Goal: Transaction & Acquisition: Purchase product/service

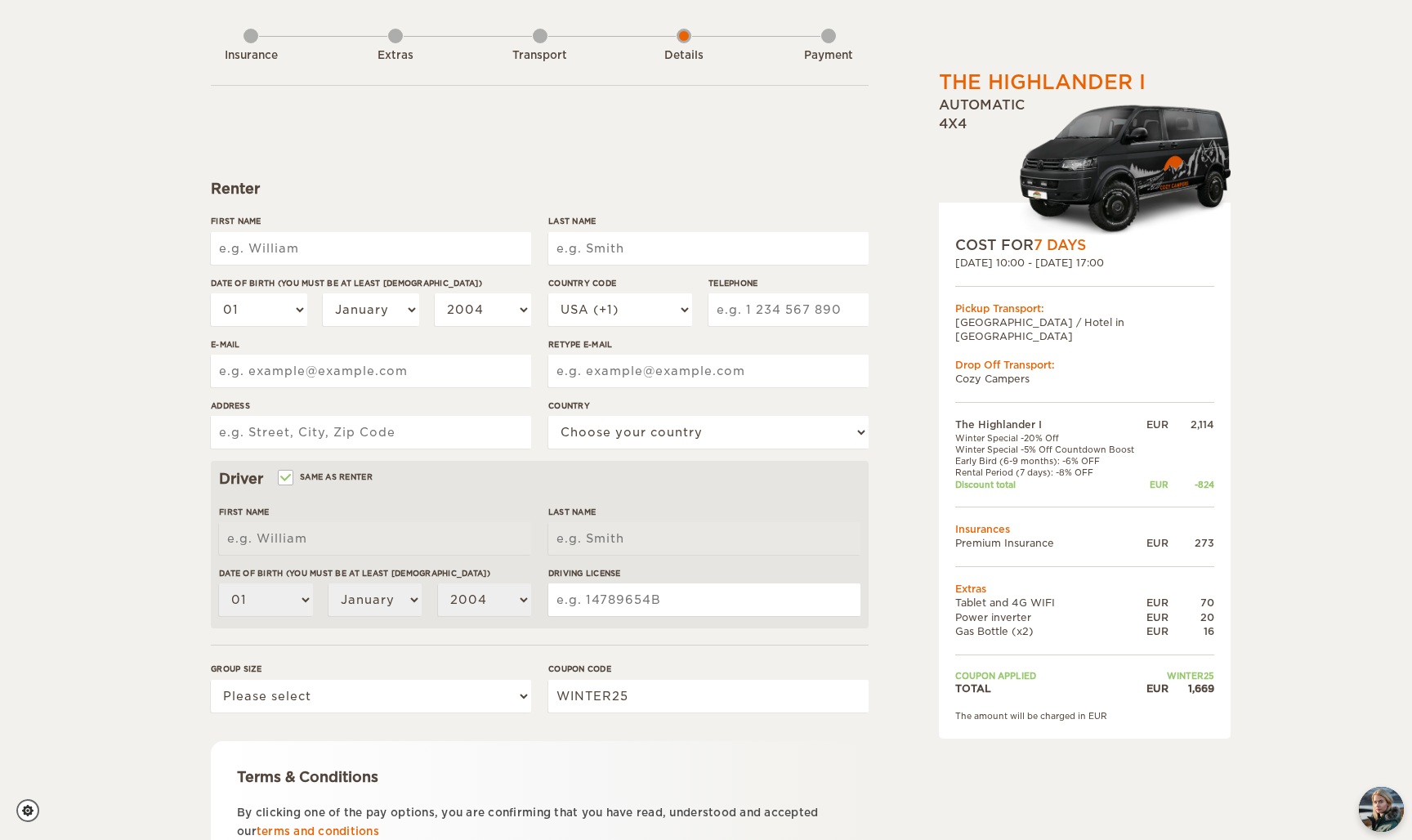
scroll to position [88, 0]
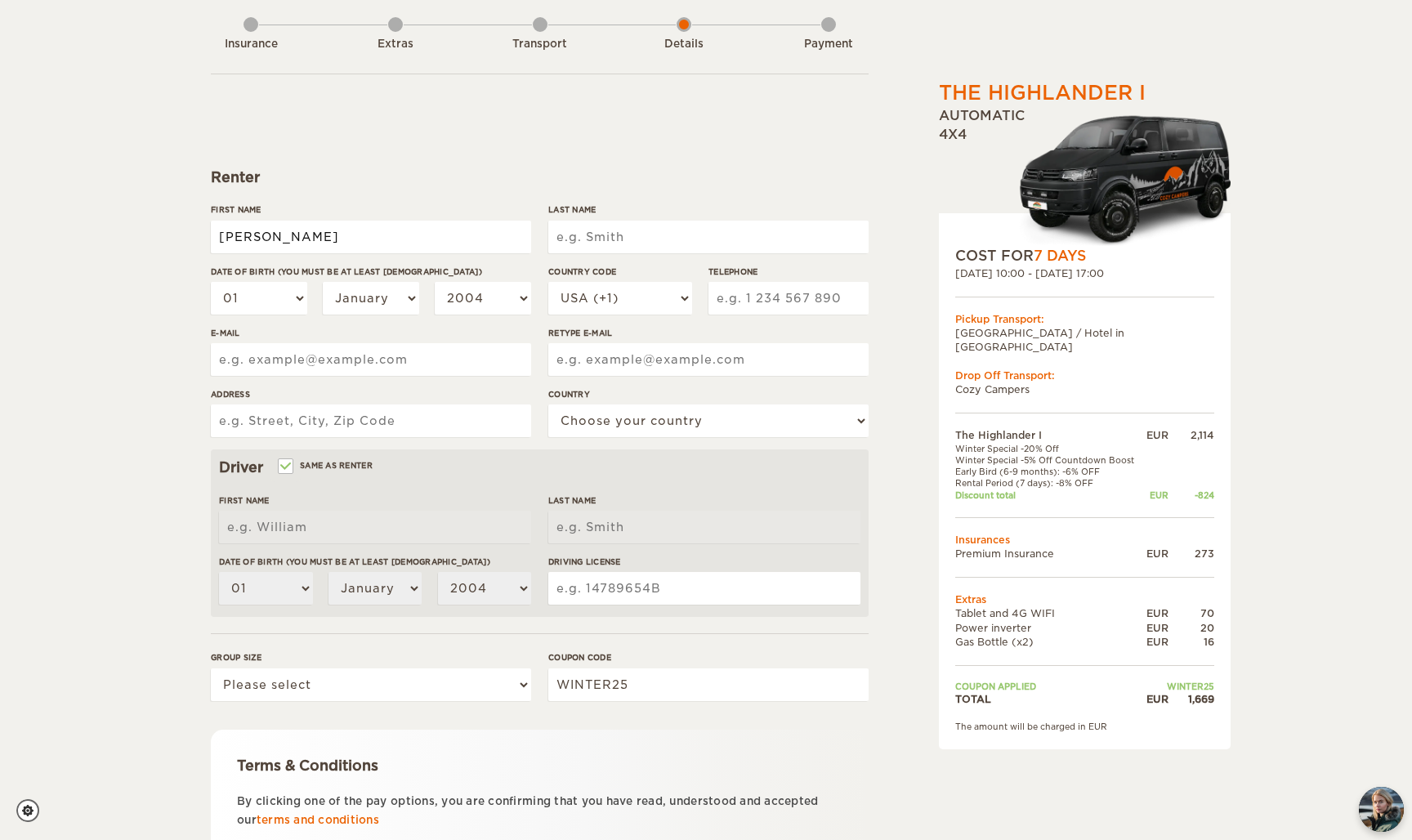
type input "Raphaël"
type input "Guernon"
select select "20"
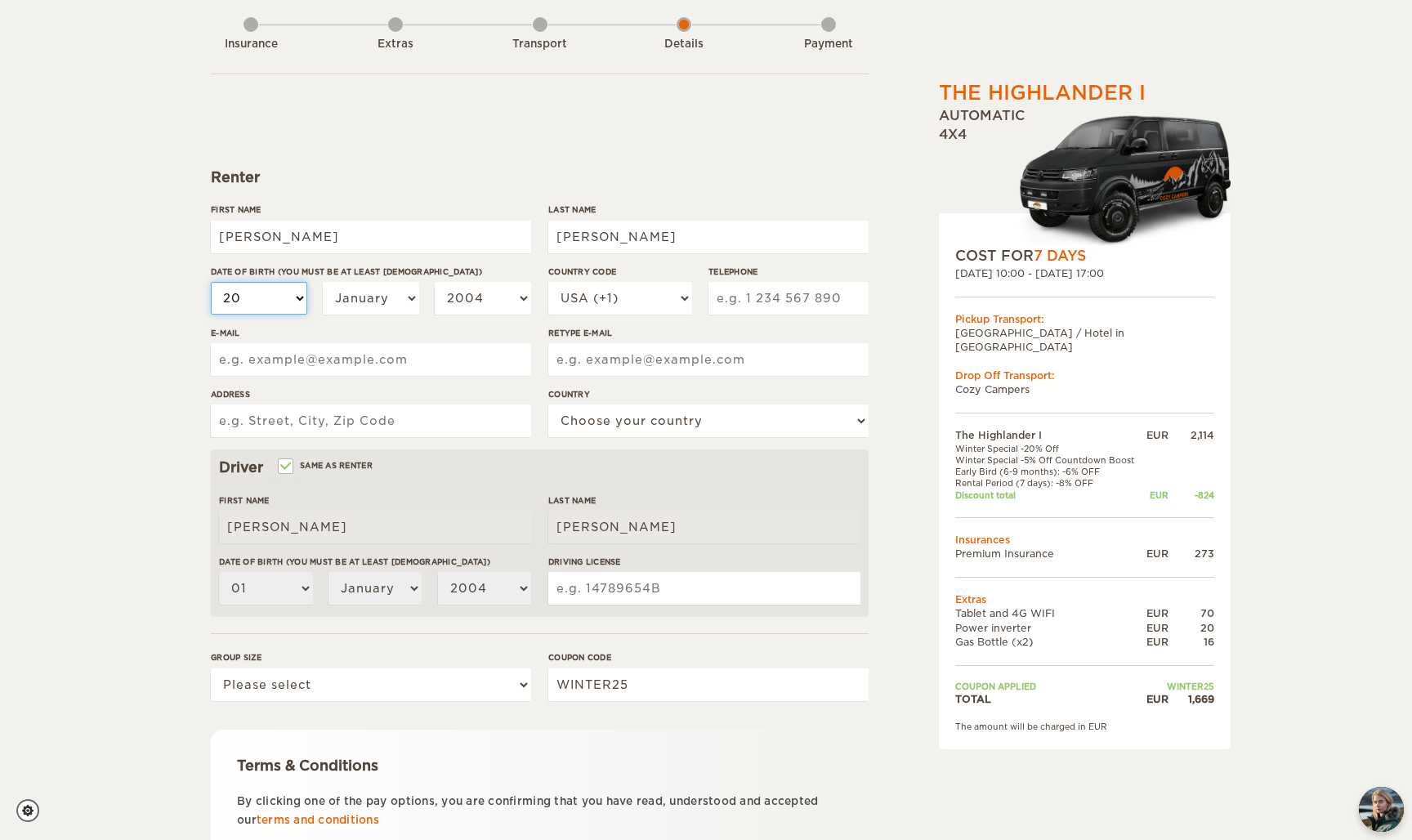
select select "20"
click at [336, 314] on div "01 02 03 04 05 06 07 08 09 10 11 12 13 14 15 16 17 18 19 20 21 22 23 24 25 26 2…" at bounding box center [370, 304] width 320 height 45
select select "08"
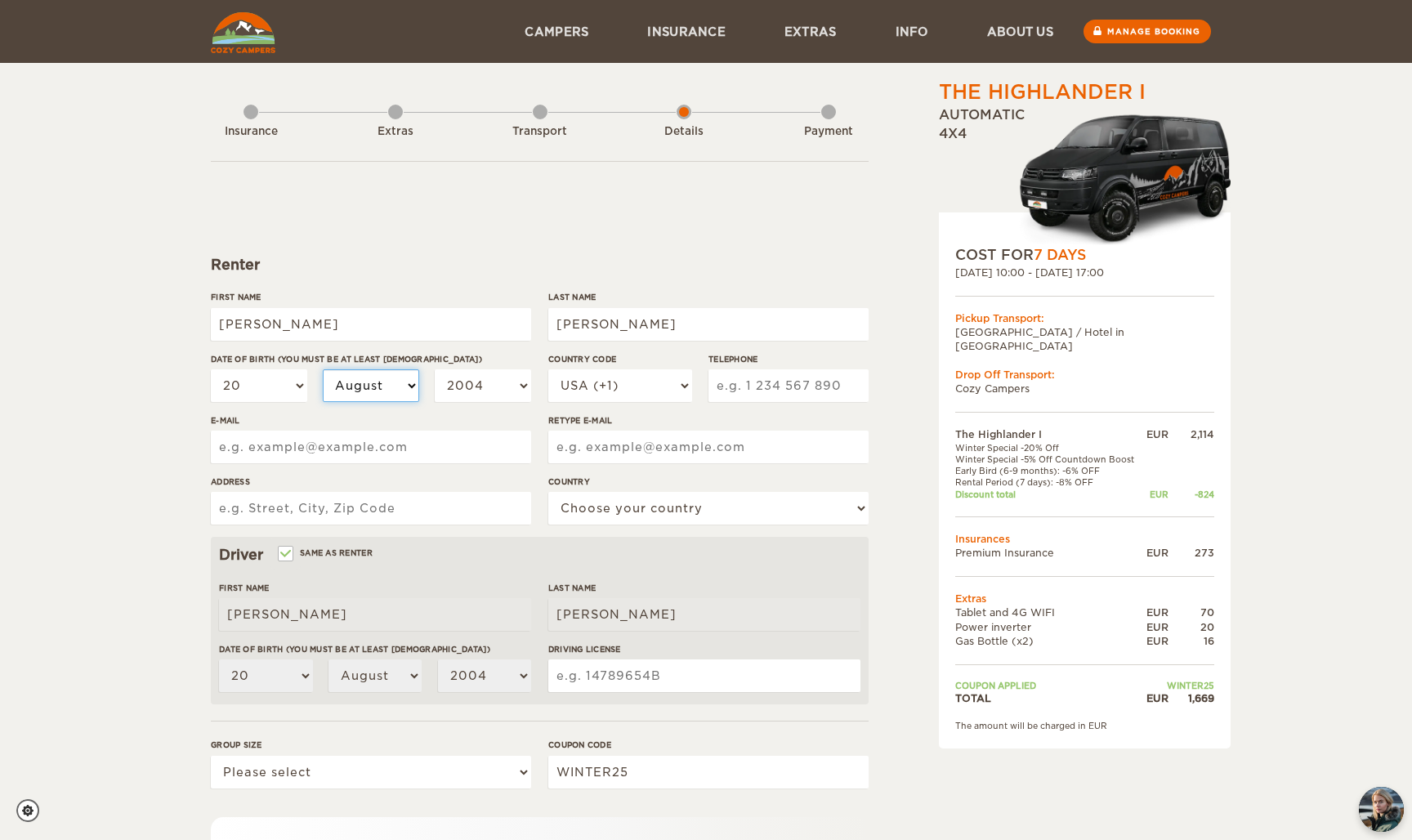
scroll to position [0, 0]
select select "2003"
select select "33"
type input "766328010"
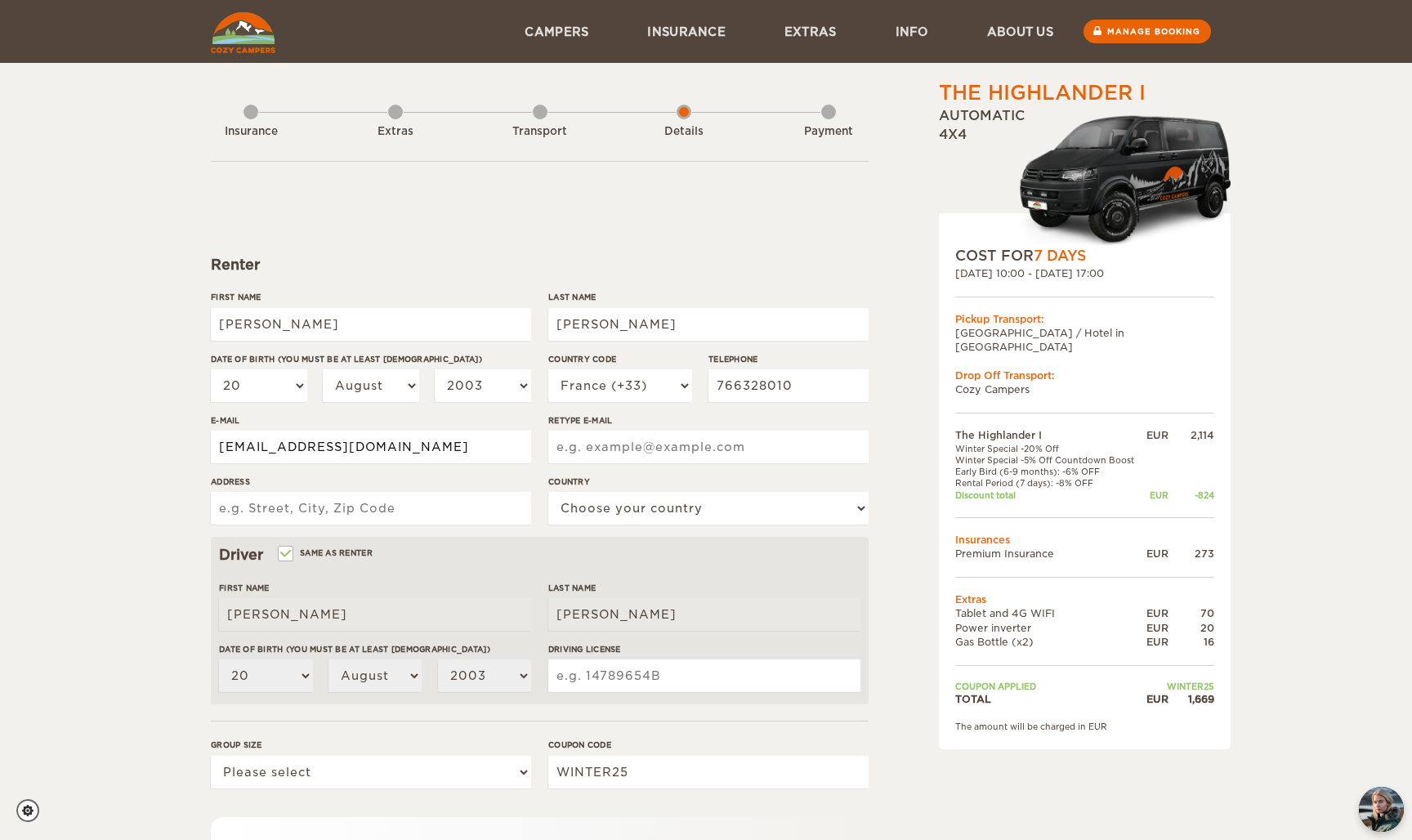
type input "raphguer@gmail.com"
type input "5 chemin du coudray"
click at [600, 530] on div "Country Choose your country United States United Kingdom Germany Afghanistan Al…" at bounding box center [708, 506] width 320 height 61
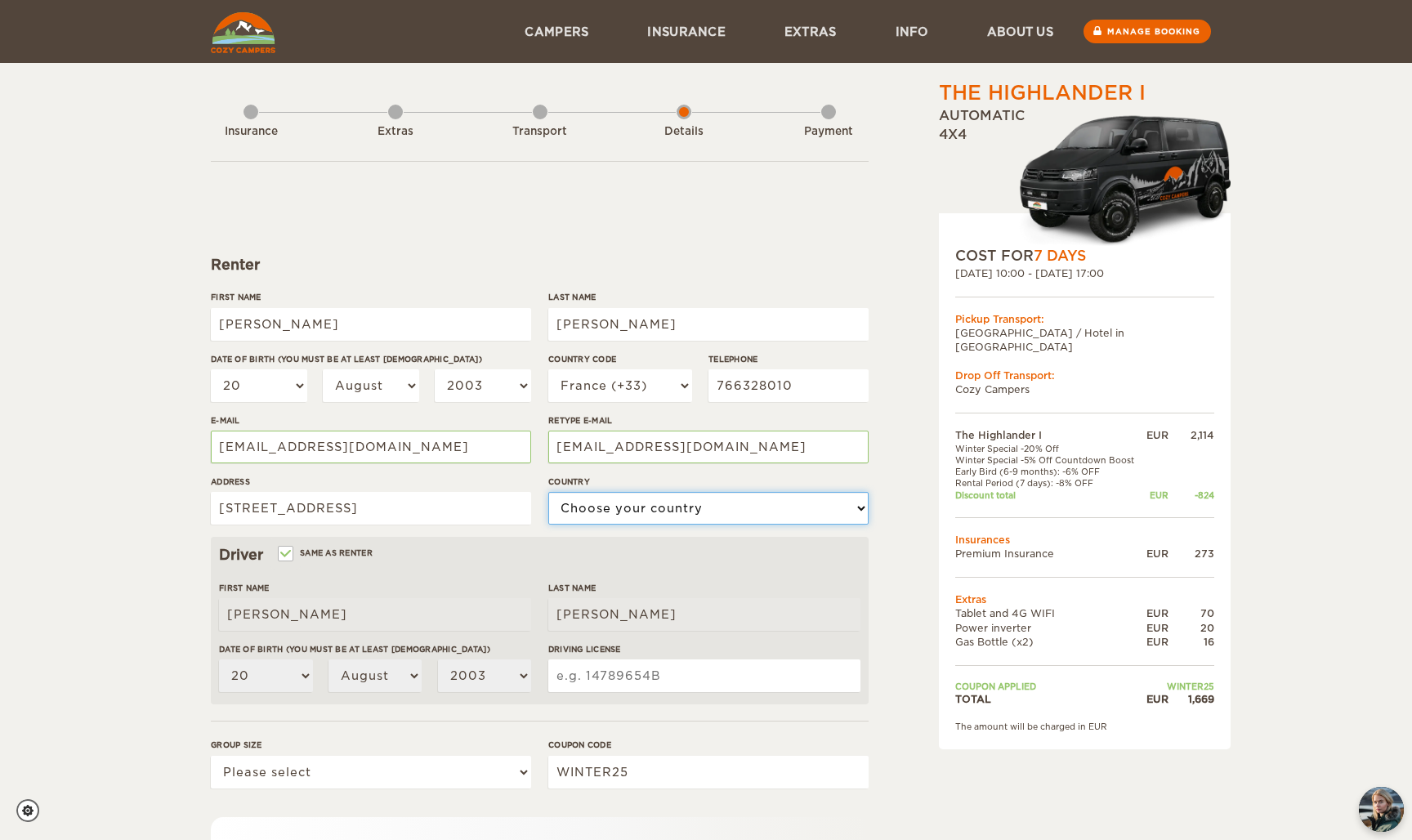
select select "71"
click at [192, 509] on div "The Highlander I Expand Collapse Total 1,669 EUR Automatic 4x4 COST FOR 7 Days …" at bounding box center [706, 531] width 1412 height 1062
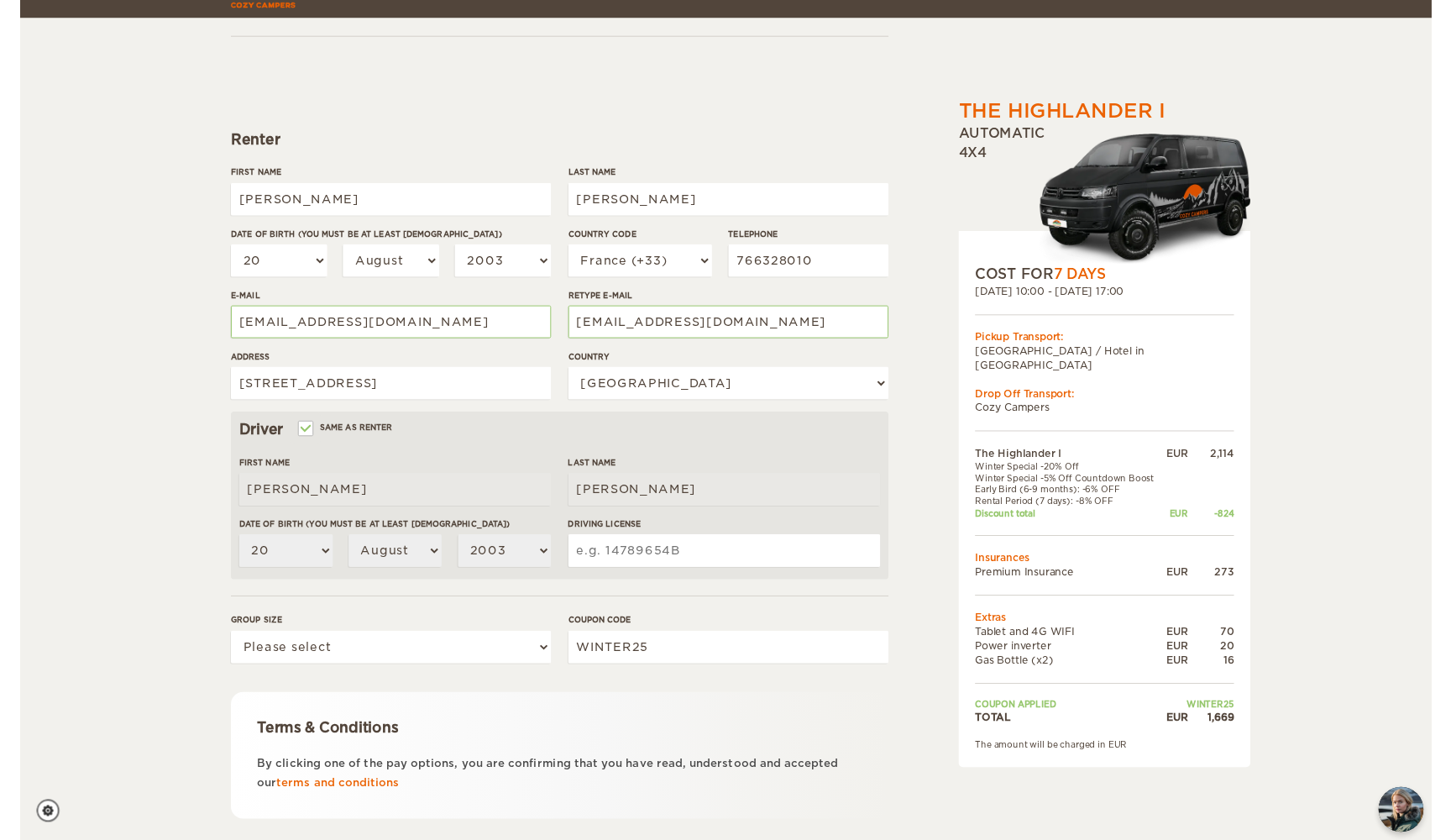
scroll to position [147, 0]
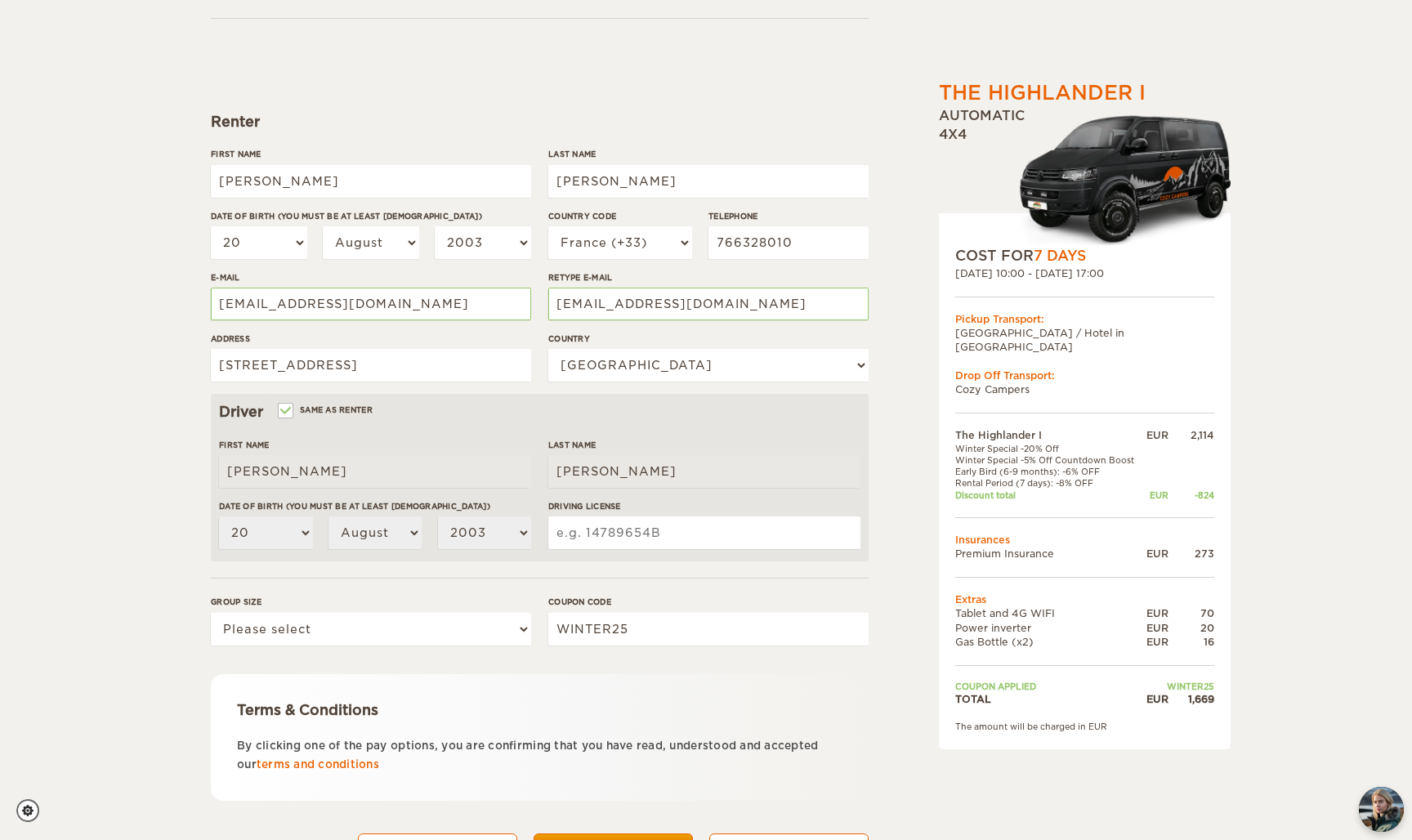
click at [600, 530] on input "Driving License" at bounding box center [704, 533] width 312 height 33
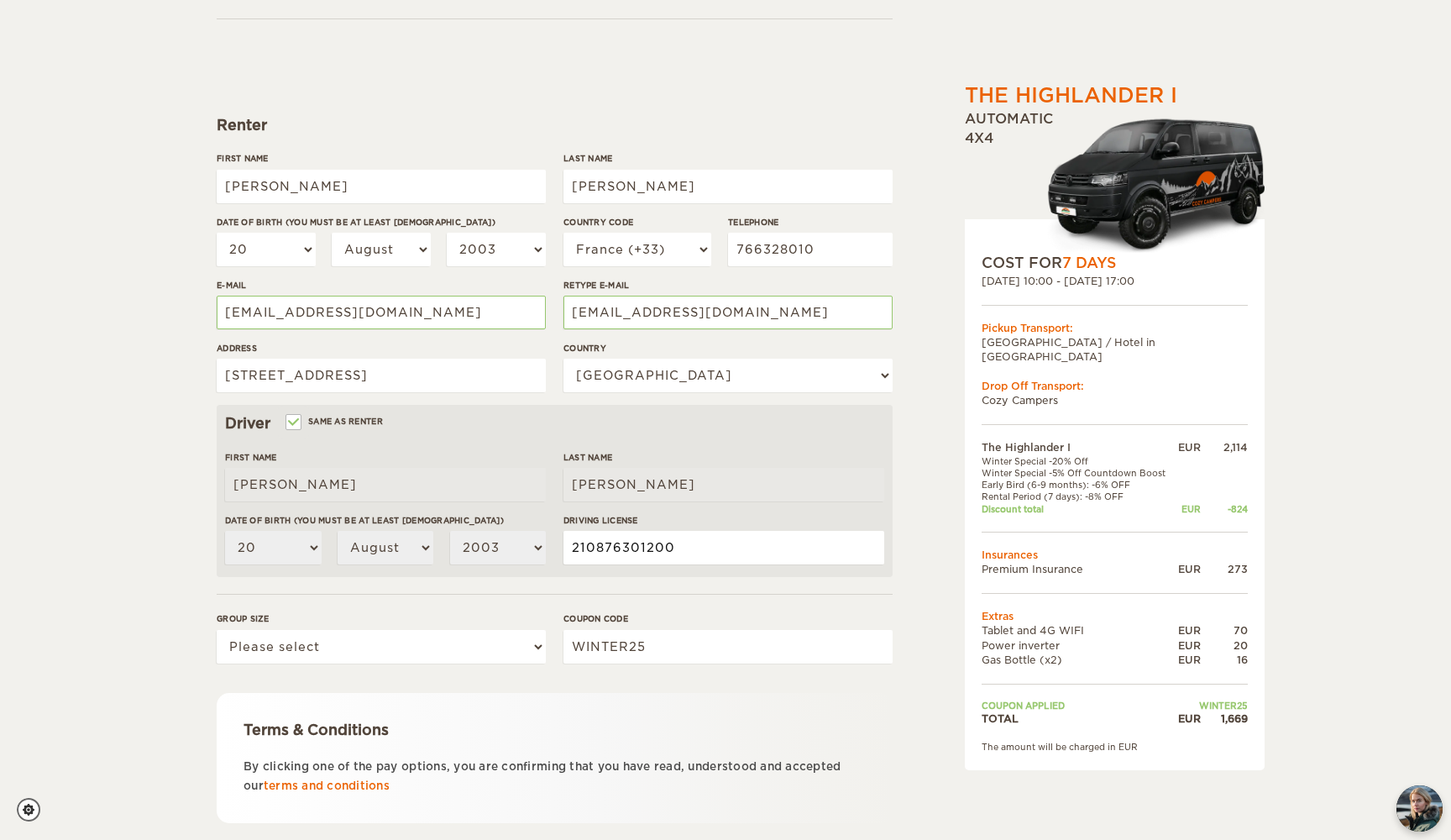
type input "210876301200"
select select "2"
click at [152, 588] on div "The Highlander I Expand Collapse Total 1,669 EUR Automatic 4x4 COST FOR 7 Days …" at bounding box center [726, 399] width 1451 height 1092
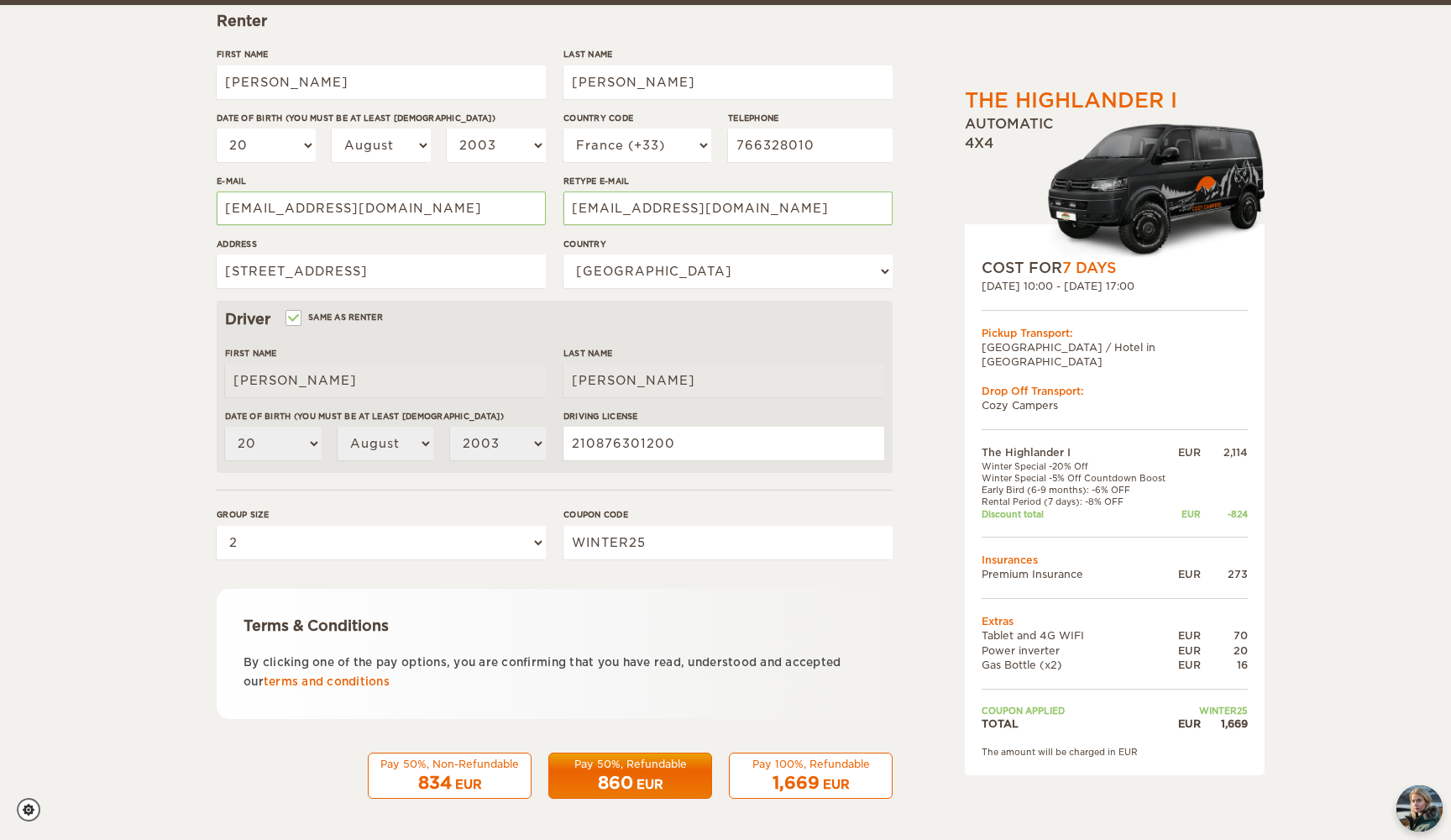
scroll to position [250, 0]
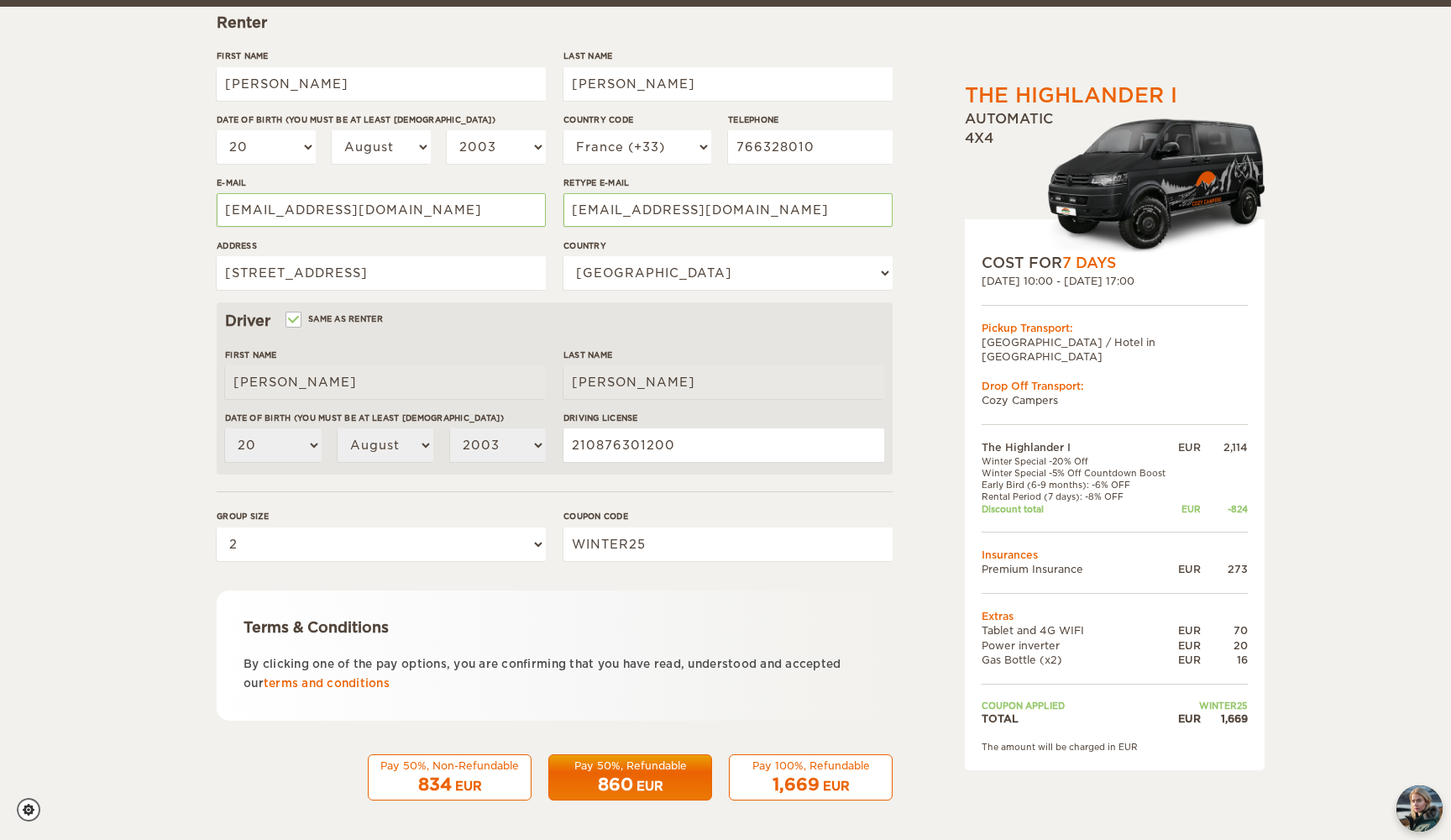
click at [831, 759] on div "Pay 100%, Refundable" at bounding box center [811, 765] width 142 height 15
click at [428, 761] on div "Pay 50%, Non-Refundable" at bounding box center [450, 765] width 142 height 15
click at [843, 750] on div "Pay 50%, Non-Refundable 834 EUR Pay 50%, Refundable 860 EUR Pay 100%, Refundabl…" at bounding box center [555, 773] width 676 height 55
click at [842, 758] on div "Pay 100%, Refundable" at bounding box center [811, 765] width 142 height 15
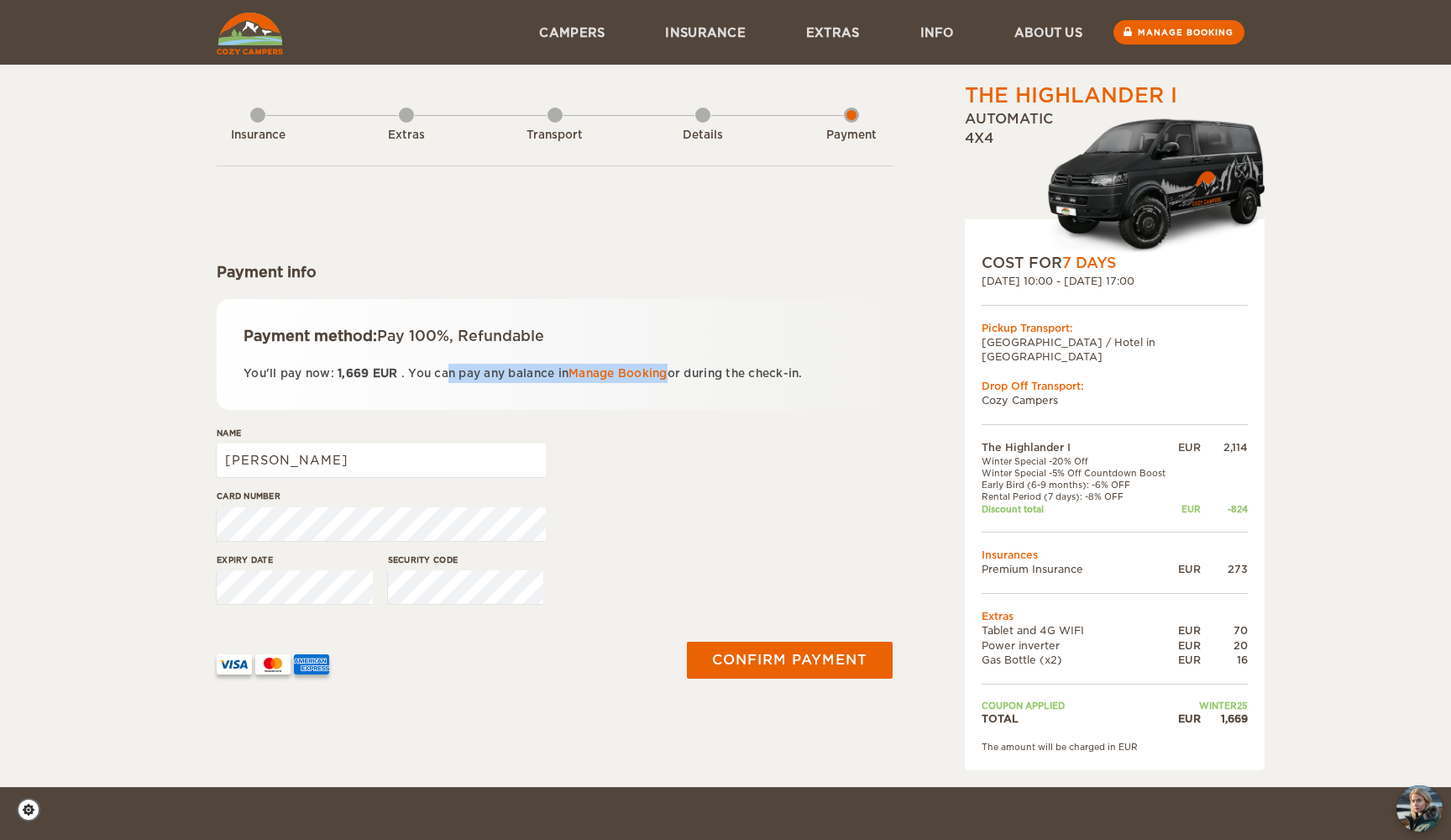
drag, startPoint x: 454, startPoint y: 376, endPoint x: 677, endPoint y: 370, distance: 223.1
click at [678, 370] on p "You'll pay now: 1,669 EUR . You can pay any balance in Manage Booking or during…" at bounding box center [555, 373] width 623 height 19
click at [661, 463] on div "Name Raphaël" at bounding box center [555, 457] width 676 height 63
drag, startPoint x: 296, startPoint y: 456, endPoint x: 178, endPoint y: 456, distance: 118.0
click at [178, 456] on div "The Highlander I Expand Collapse Total 1,669 EUR Automatic 4x4 COST FOR 7 Days …" at bounding box center [726, 393] width 1451 height 787
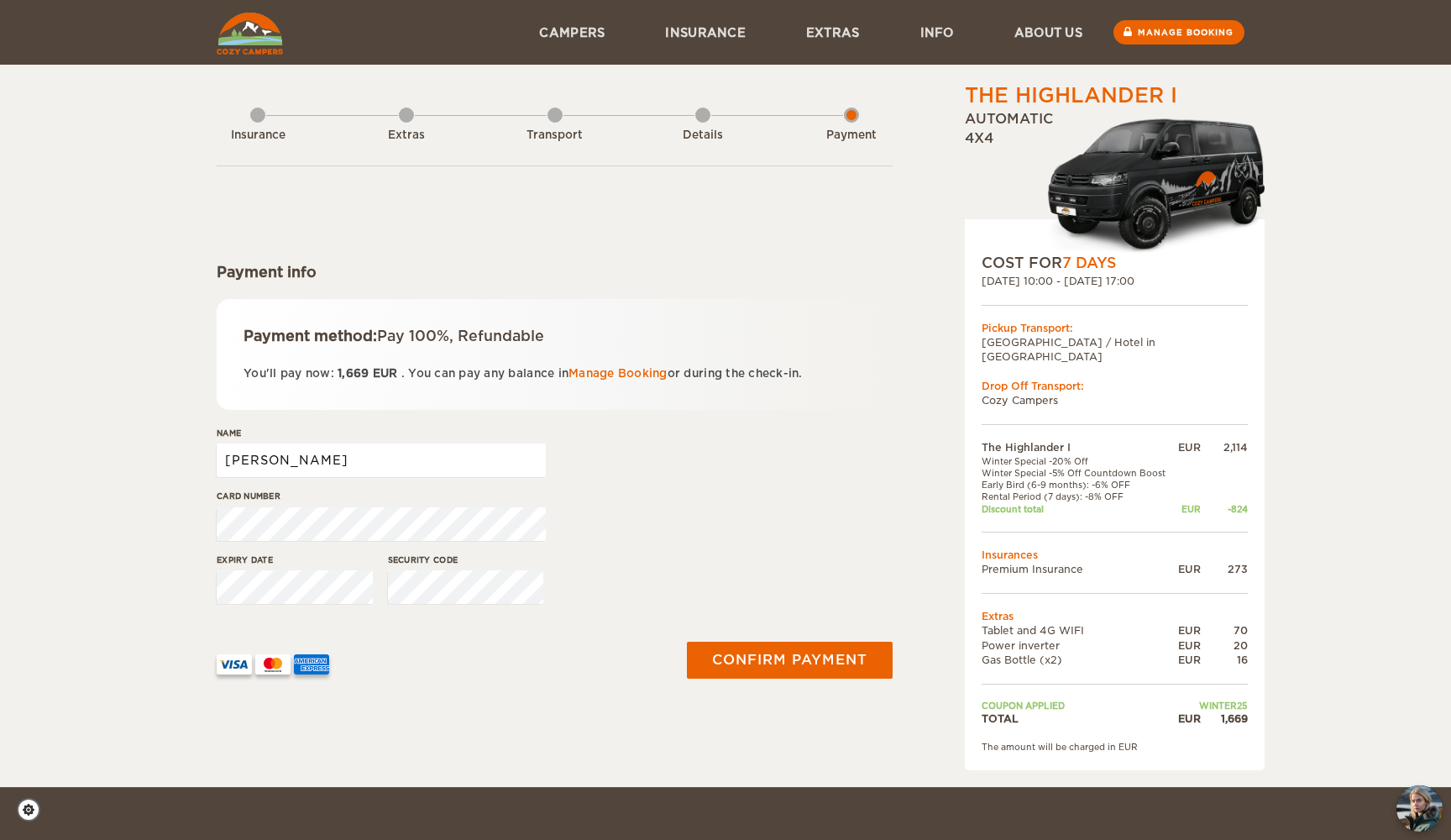
click at [351, 462] on input "[PERSON_NAME]" at bounding box center [381, 460] width 329 height 34
type input "[PERSON_NAME]"
click at [548, 524] on div "Card number" at bounding box center [555, 521] width 676 height 63
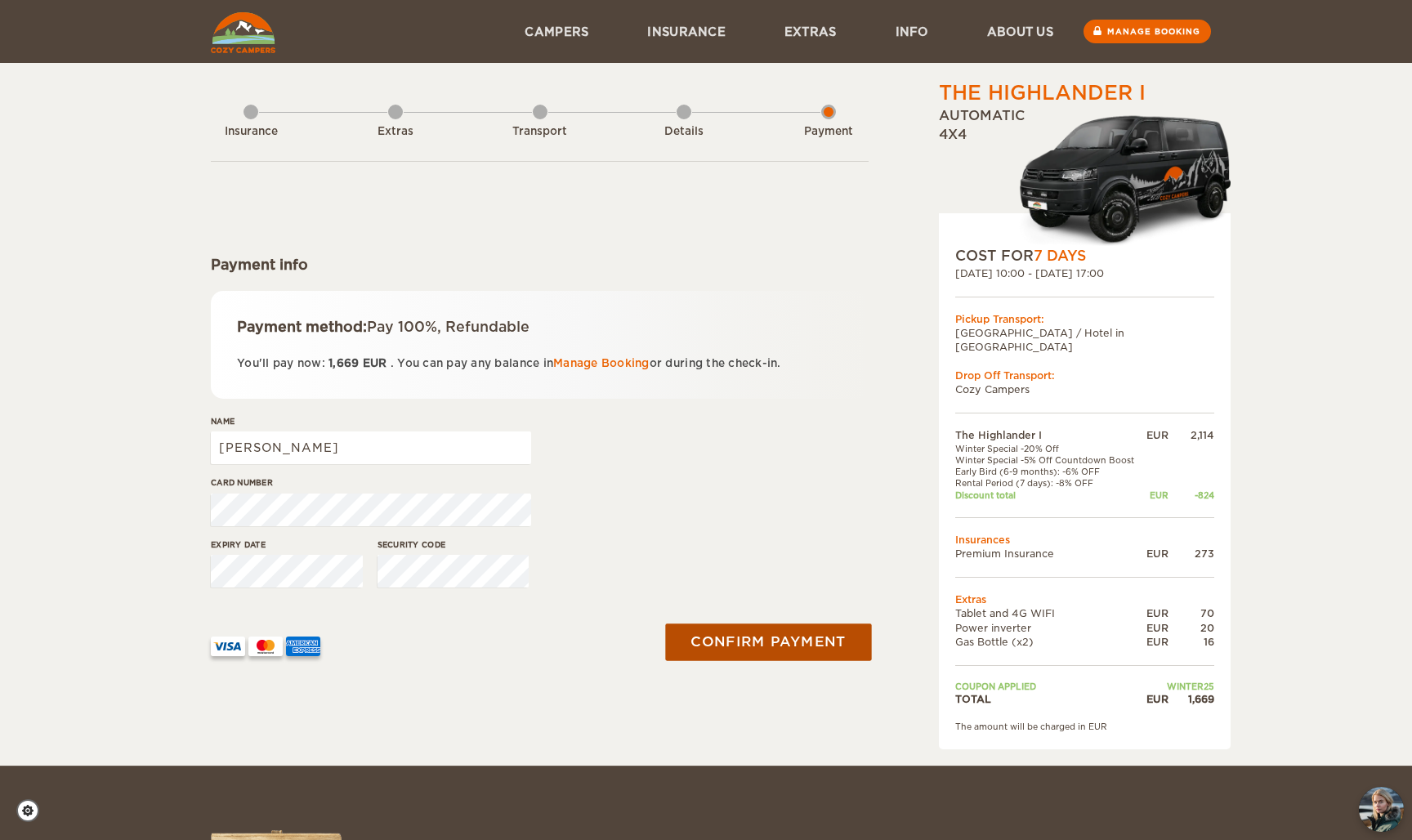
click at [717, 639] on button "Confirm payment" at bounding box center [768, 642] width 206 height 37
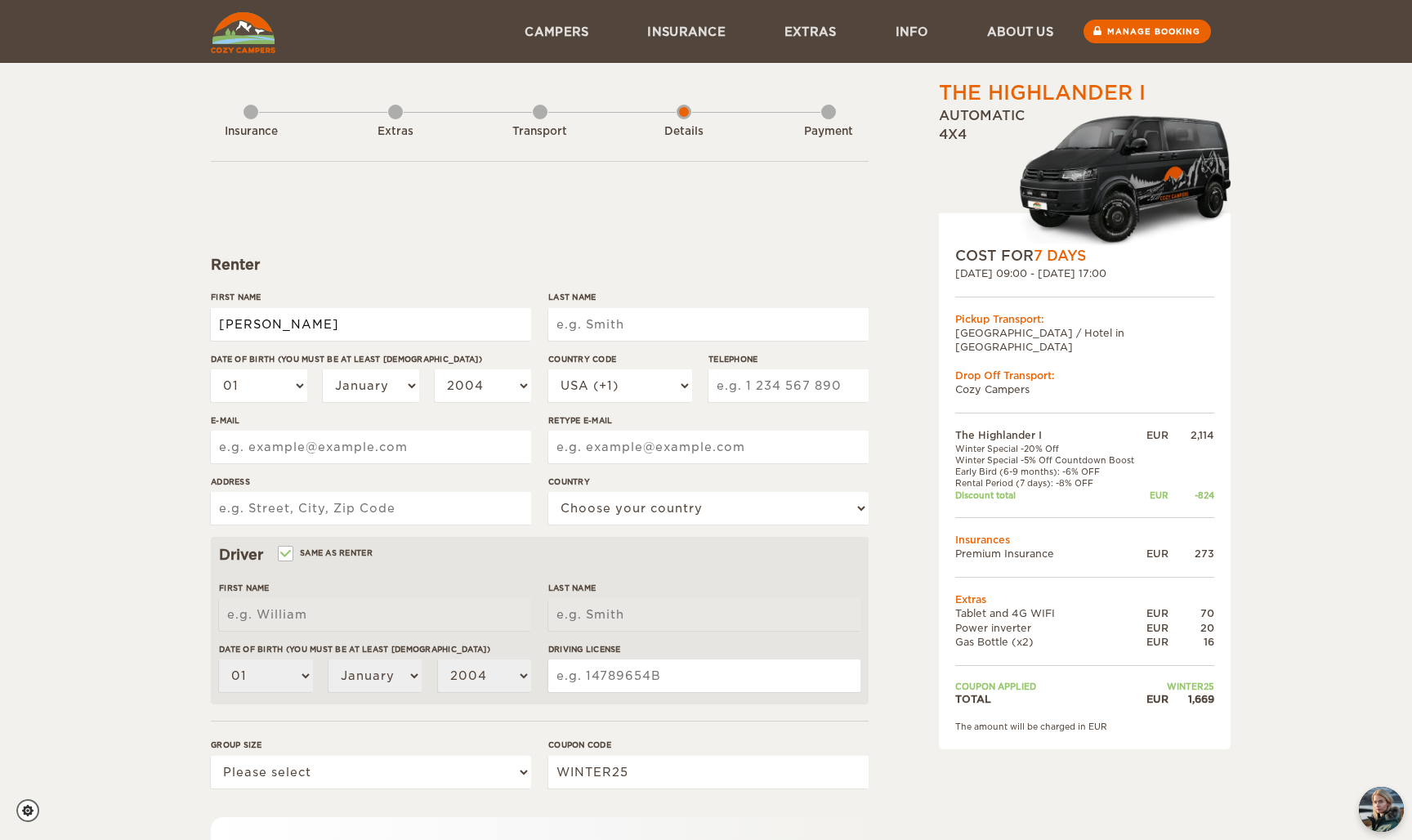
type input "[PERSON_NAME]"
type input "Guernon"
select select "20"
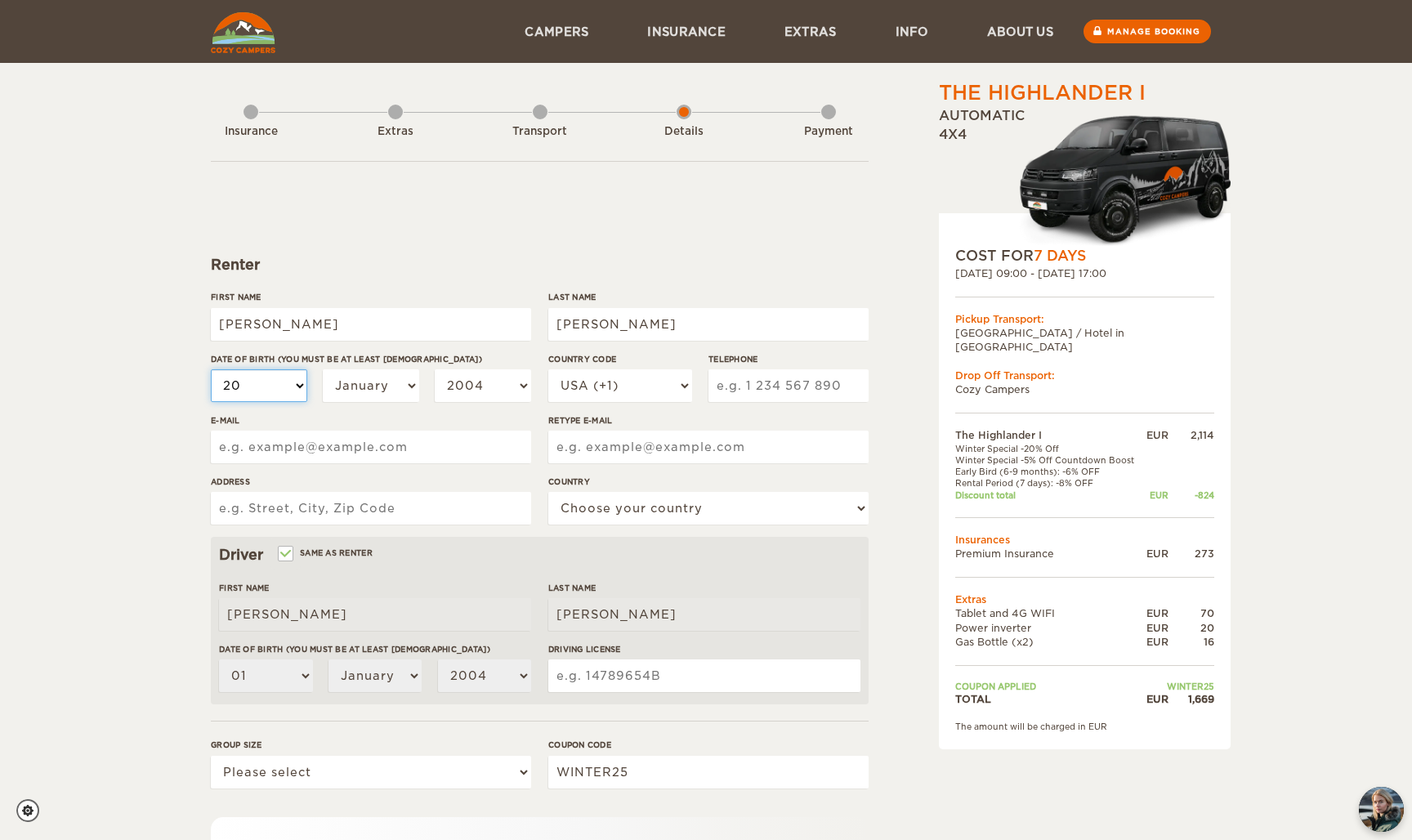
select select "20"
select select "08"
select select "2003"
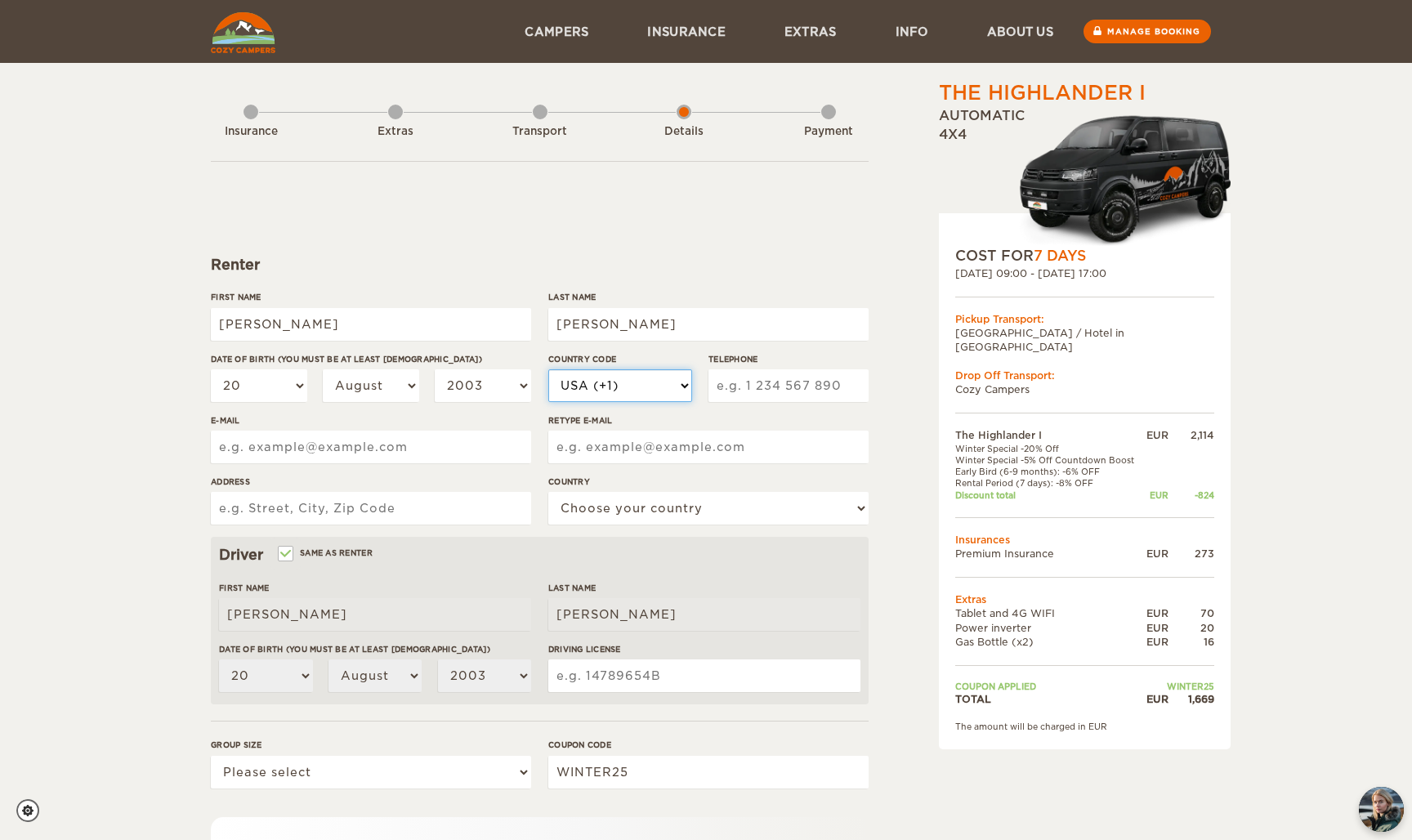
select select "33"
type input "766328010"
drag, startPoint x: 379, startPoint y: 438, endPoint x: 171, endPoint y: 438, distance: 208.0
click at [171, 438] on div "The Highlander I Expand Collapse Total 1,669 EUR Automatic 4x4 COST FOR 7 Days …" at bounding box center [706, 531] width 1412 height 1062
drag, startPoint x: 366, startPoint y: 444, endPoint x: 154, endPoint y: 444, distance: 212.0
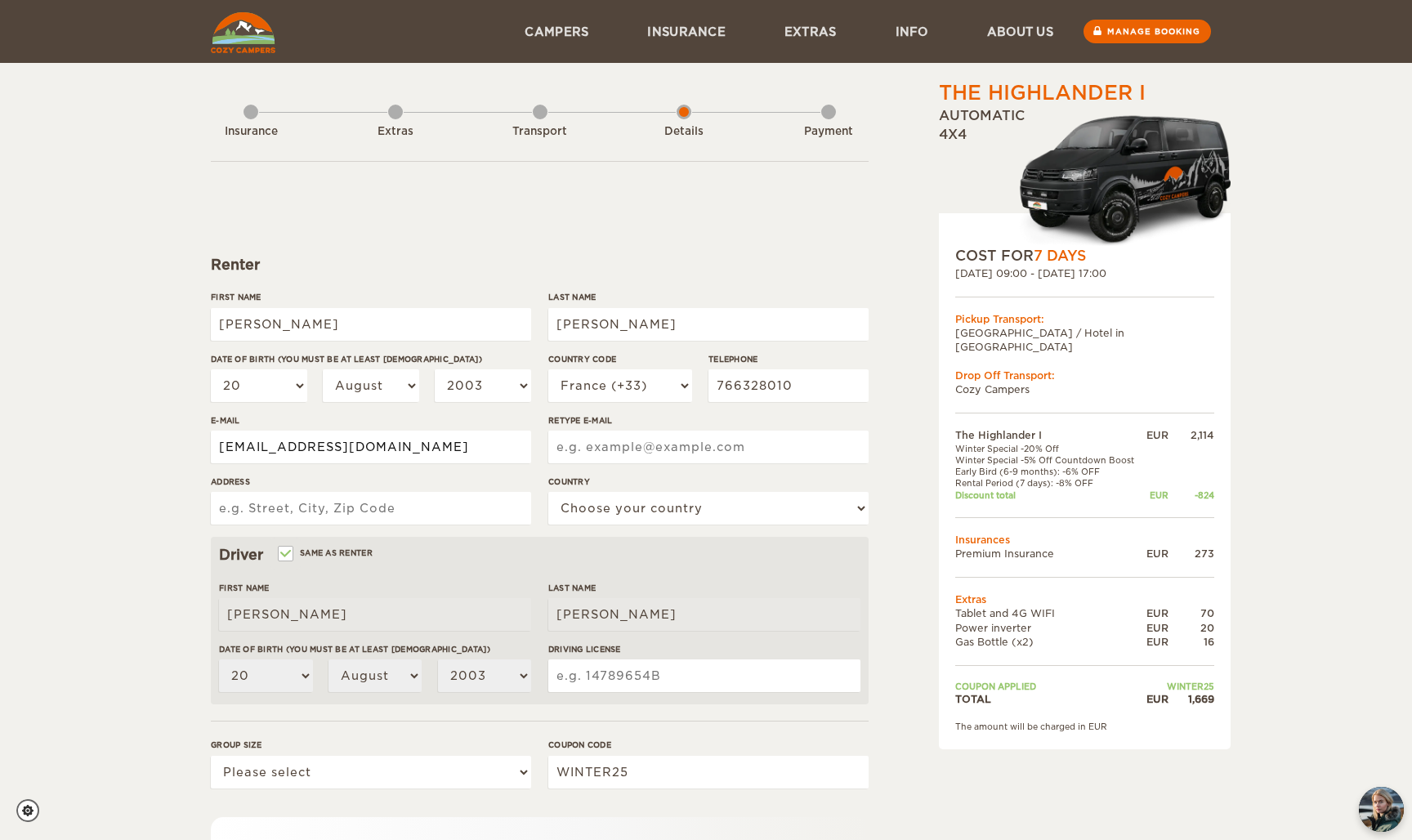
click at [154, 444] on div "The Highlander I Expand Collapse Total 1,669 EUR Automatic 4x4 COST FOR 7 Days …" at bounding box center [706, 531] width 1412 height 1062
type input "raphguer@gmail.com"
paste input "raphguer@gmail.com"
type input "raphguer@gmail.com"
type input "5 chemin du coudray"
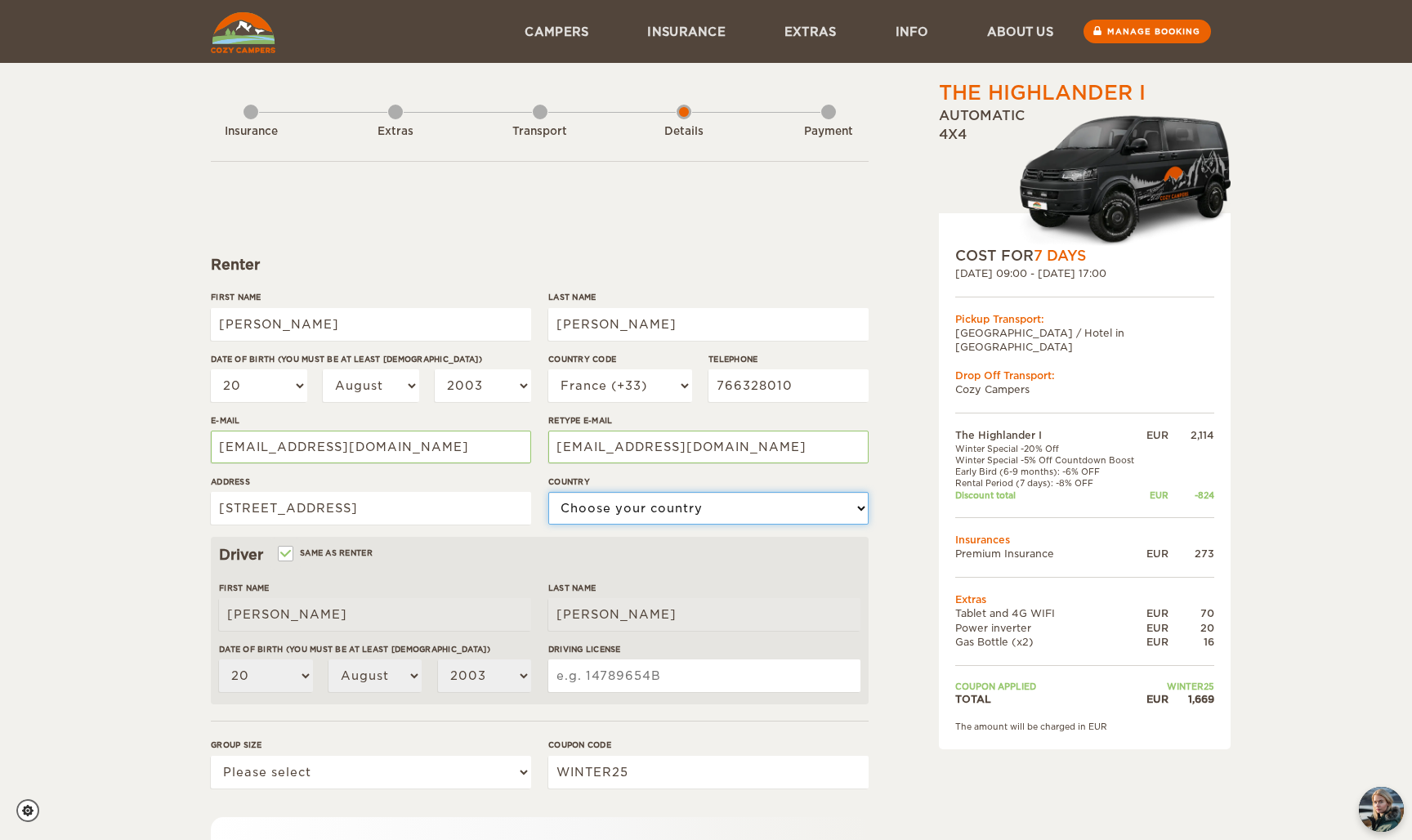
select select "71"
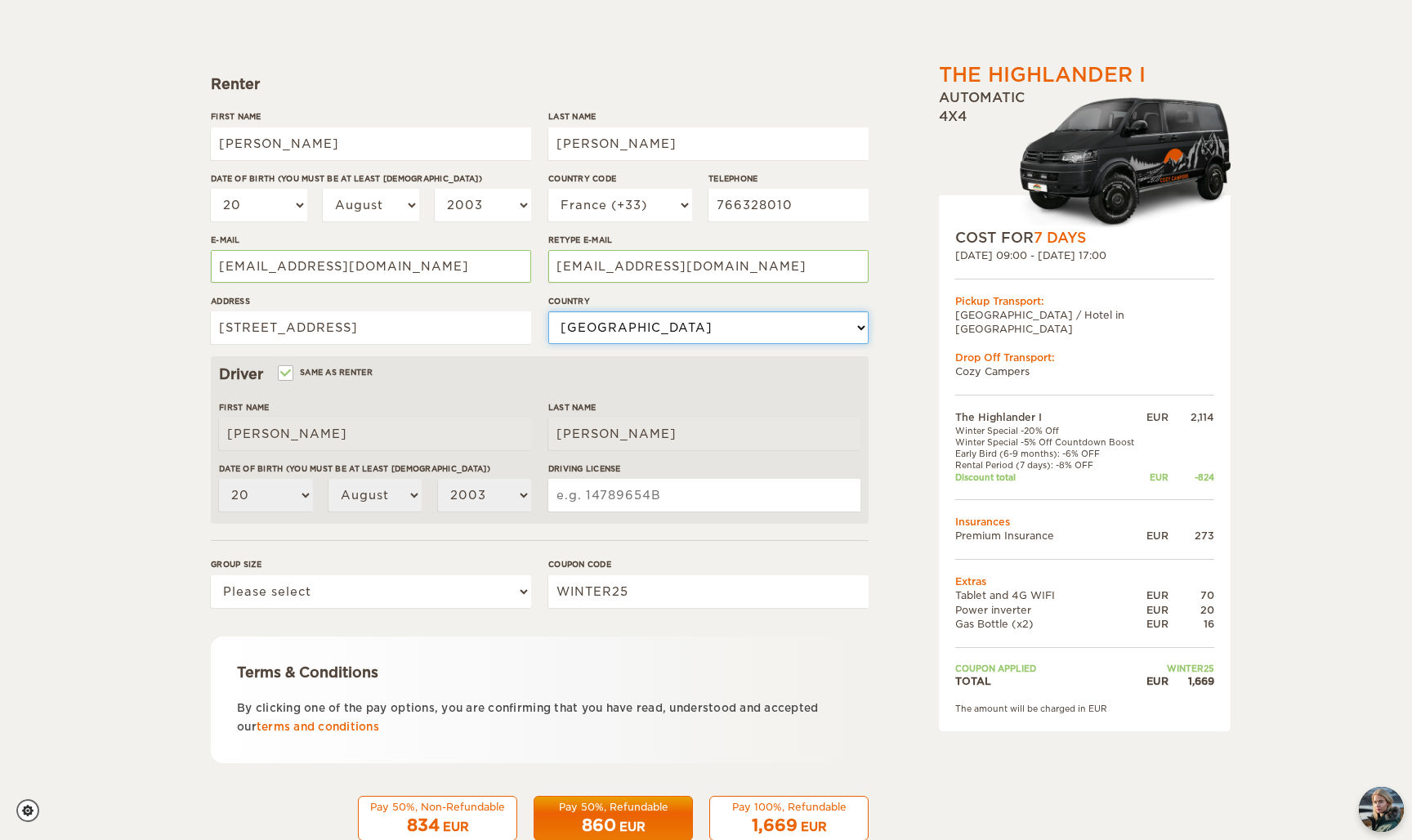
scroll to position [186, 0]
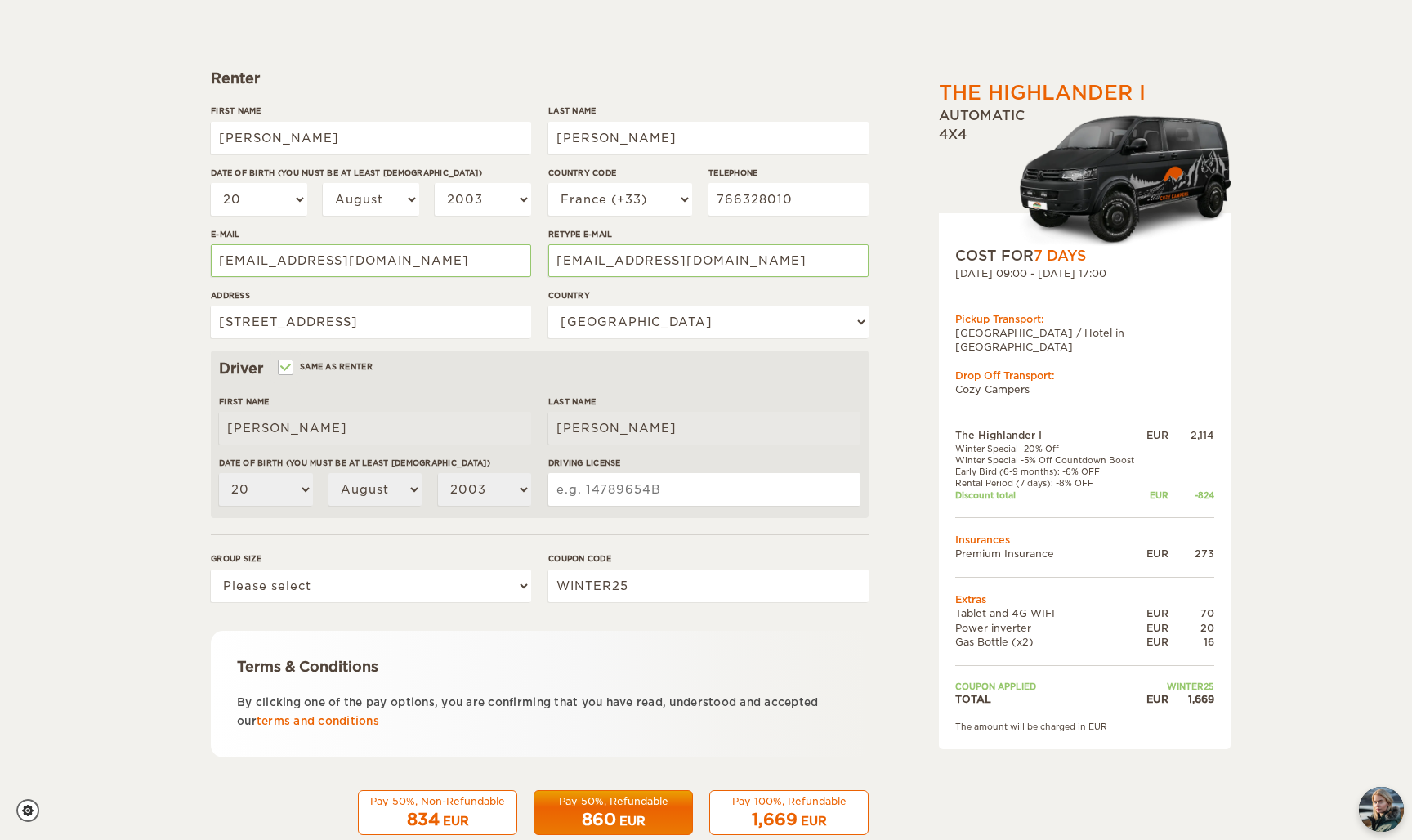
click at [629, 476] on input "Driving License" at bounding box center [704, 489] width 312 height 33
select select "2"
click at [607, 489] on input "Driving License" at bounding box center [704, 489] width 312 height 33
type input "210876301200"
click at [686, 520] on form "Renter First Name Raphael Last Name Guernon Date of birth (You must be at least…" at bounding box center [540, 404] width 658 height 861
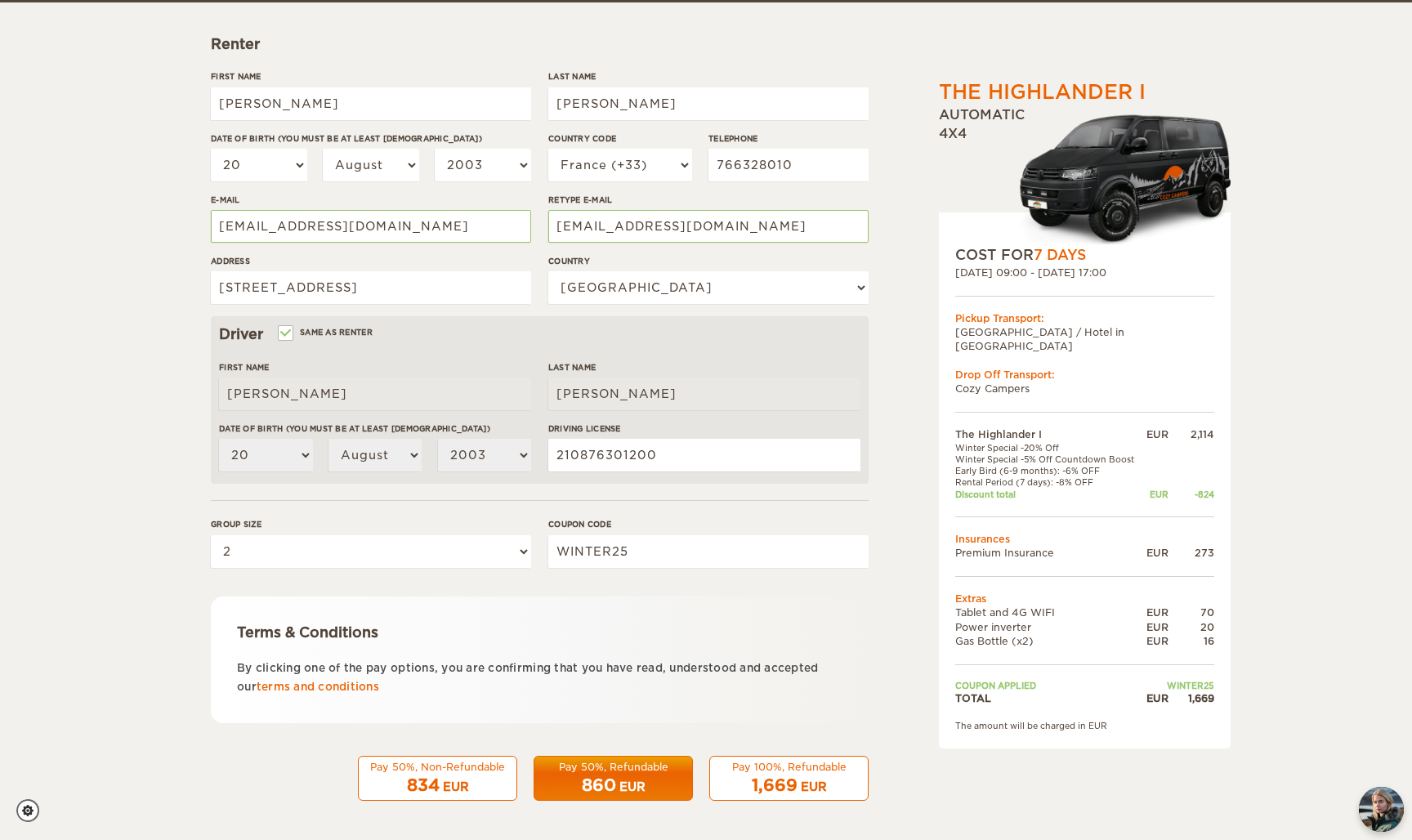
scroll to position [220, 0]
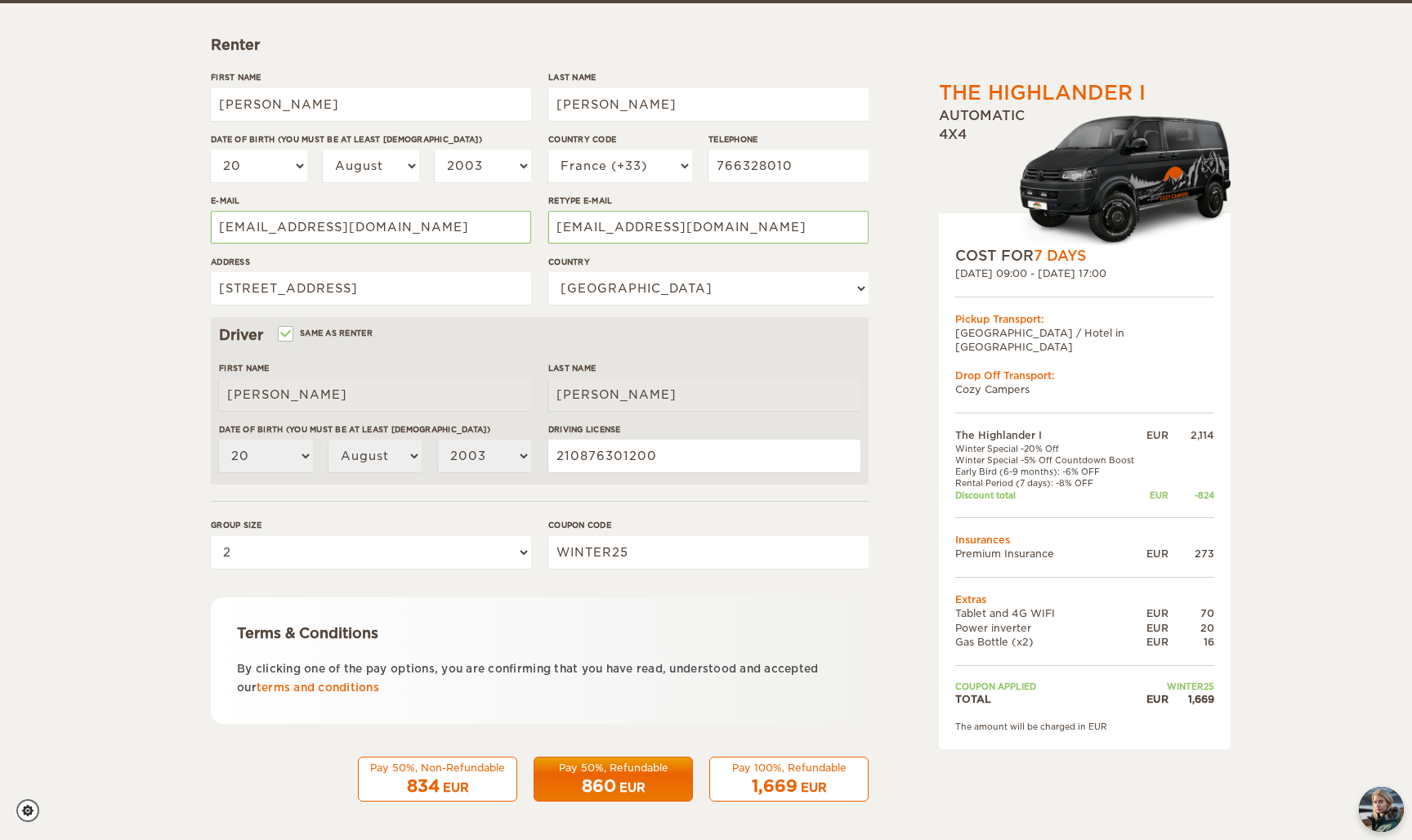
click at [767, 789] on span "1,669" at bounding box center [775, 786] width 45 height 20
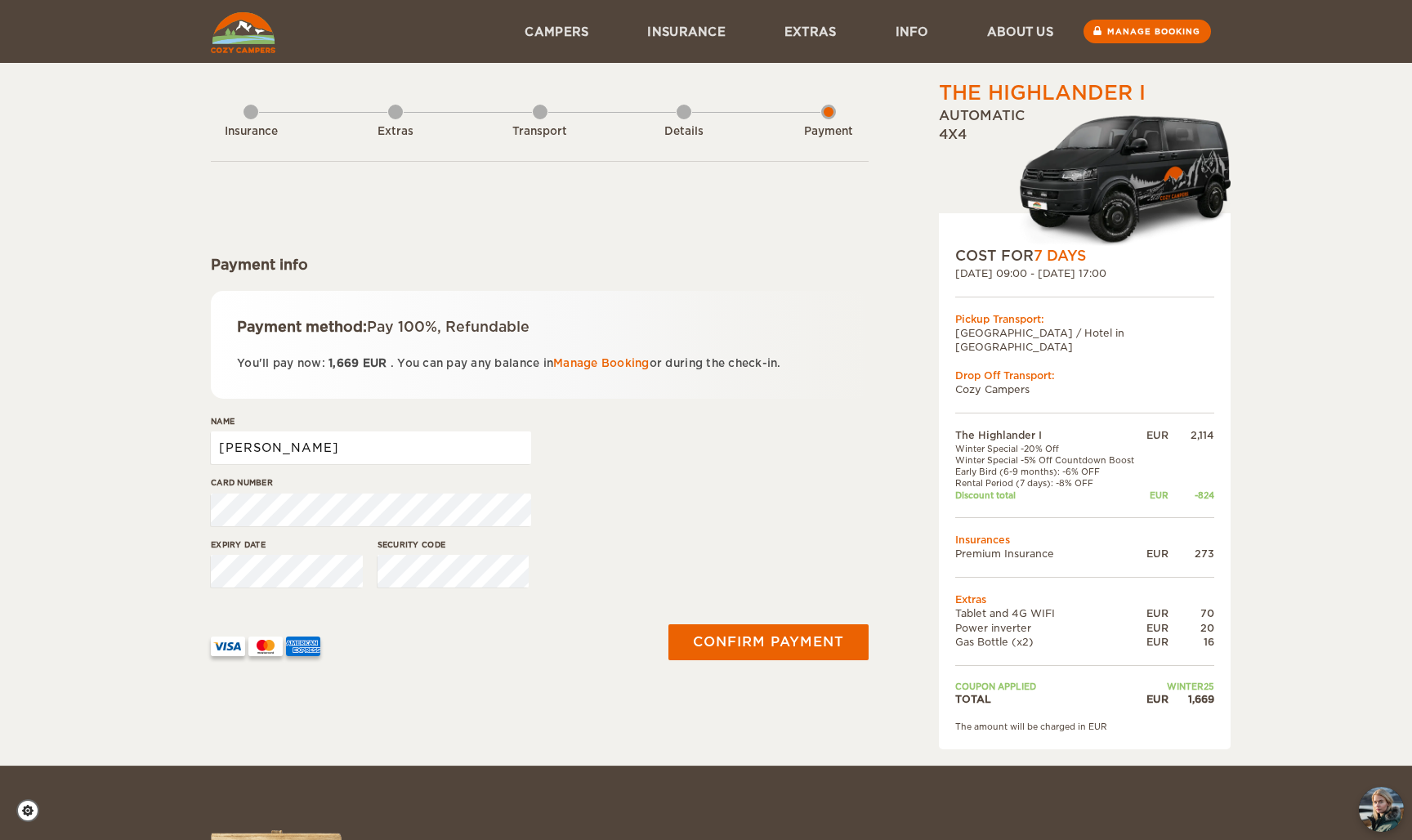
click at [430, 456] on input "Raphael" at bounding box center [370, 448] width 320 height 33
type input "Raphael Guernon"
click at [466, 612] on div at bounding box center [427, 641] width 452 height 81
click at [729, 644] on button "Confirm payment" at bounding box center [768, 642] width 206 height 37
